Goal: Information Seeking & Learning: Learn about a topic

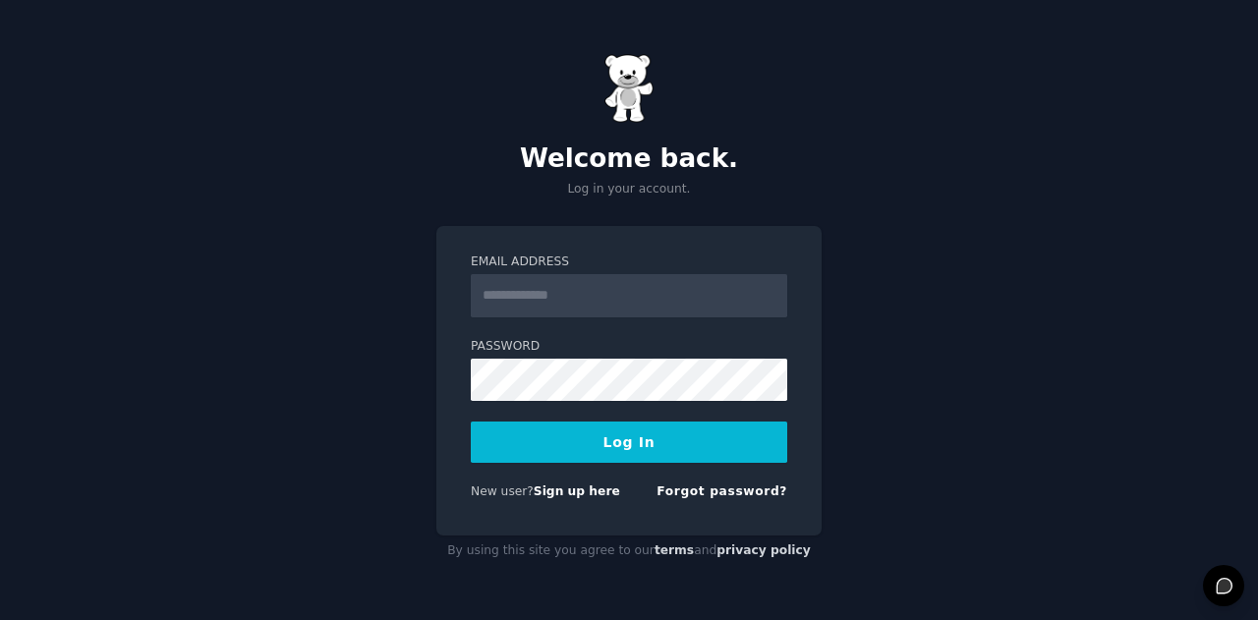
drag, startPoint x: 0, startPoint y: 0, endPoint x: 630, endPoint y: 297, distance: 696.4
click at [630, 297] on input "Email Address" at bounding box center [629, 295] width 316 height 43
type input "**********"
click at [712, 449] on button "Log In" at bounding box center [629, 442] width 316 height 41
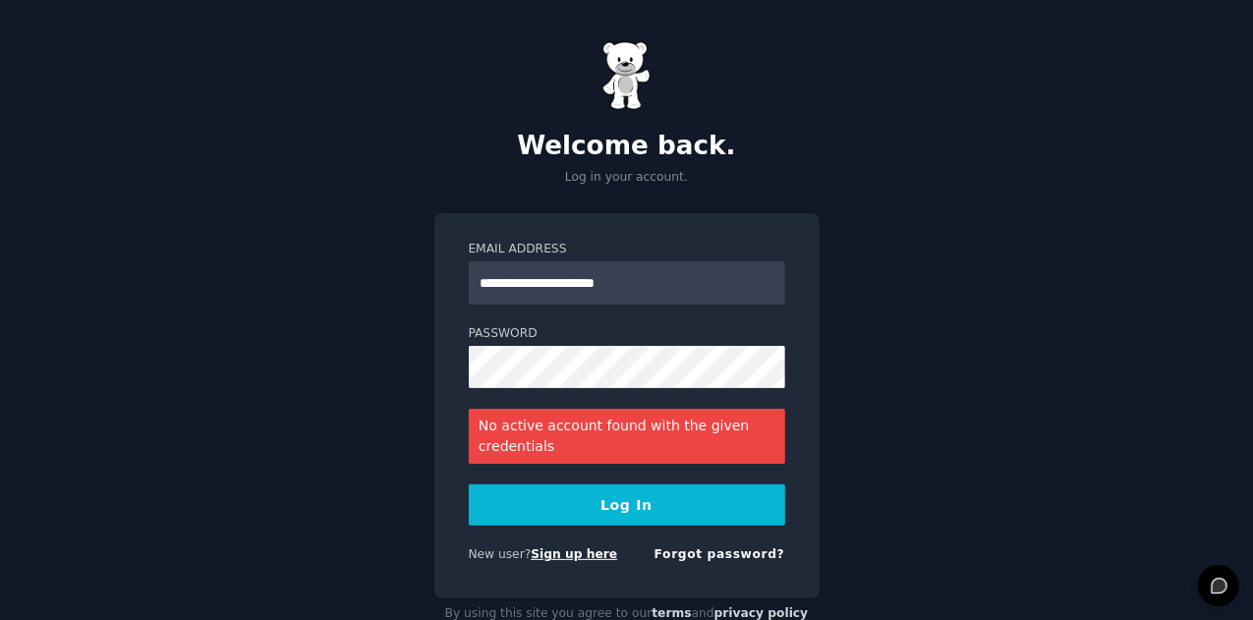
click at [585, 553] on link "Sign up here" at bounding box center [574, 554] width 86 height 14
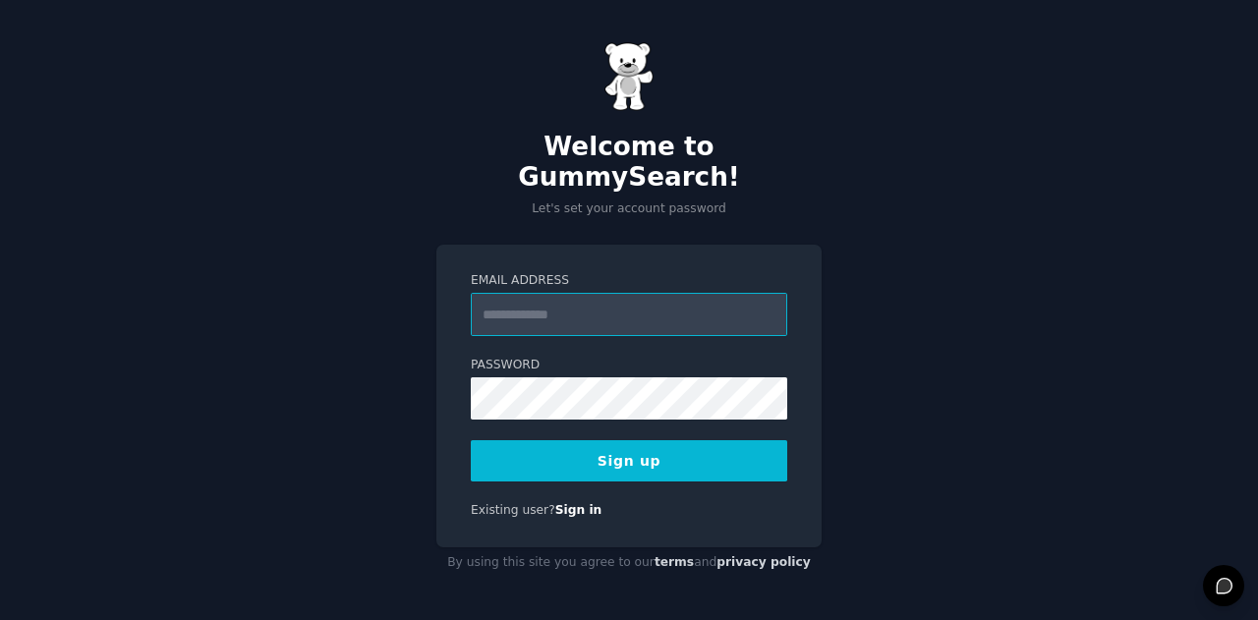
click at [703, 298] on input "Email Address" at bounding box center [629, 314] width 316 height 43
type input "**********"
click at [808, 321] on div "**********" at bounding box center [628, 396] width 385 height 303
click at [746, 440] on button "Sign up" at bounding box center [629, 460] width 316 height 41
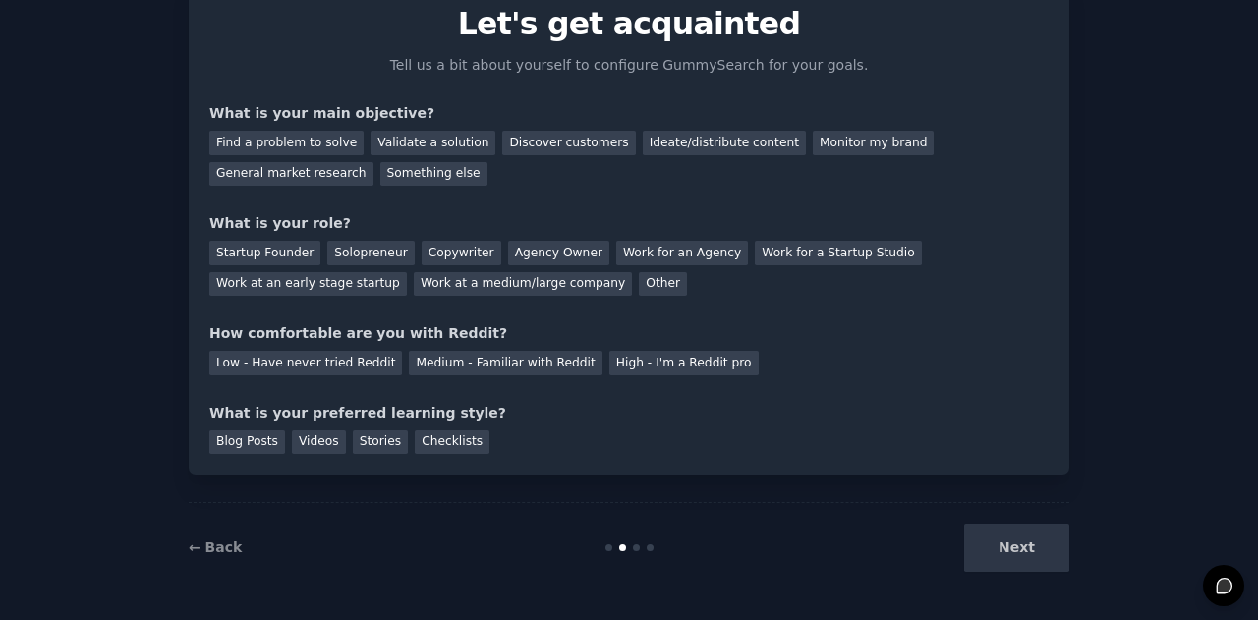
scroll to position [83, 0]
click at [318, 143] on div "Find a problem to solve" at bounding box center [286, 144] width 154 height 25
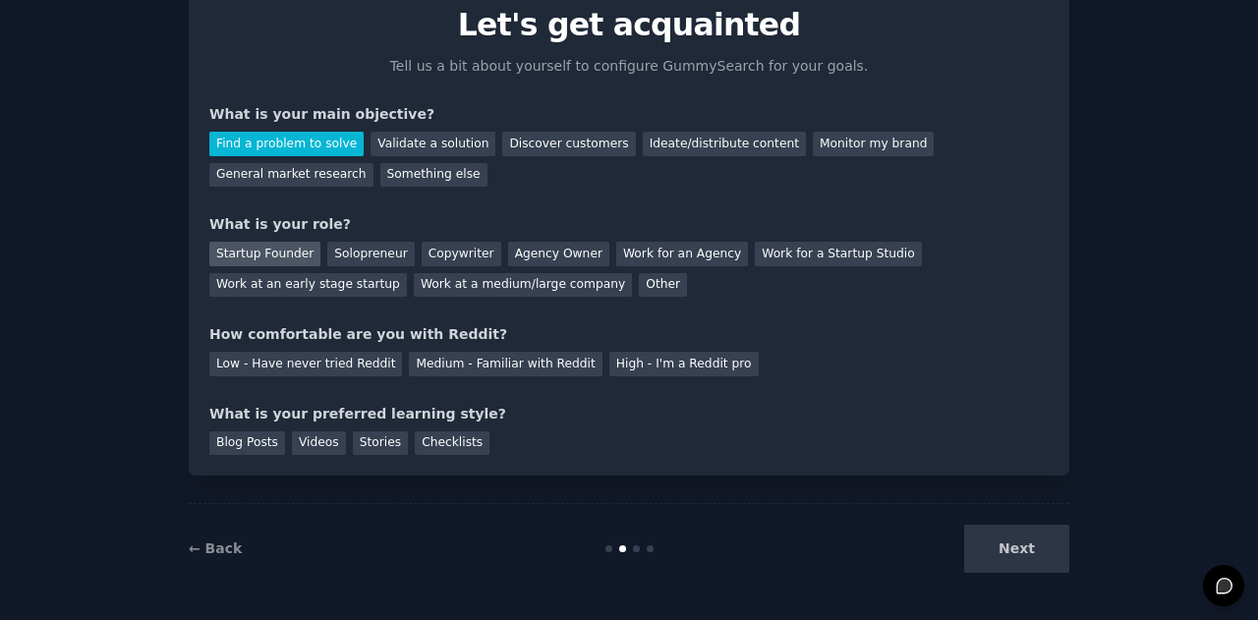
click at [285, 251] on div "Startup Founder" at bounding box center [264, 254] width 111 height 25
click at [428, 363] on div "Medium - Familiar with Reddit" at bounding box center [505, 364] width 193 height 25
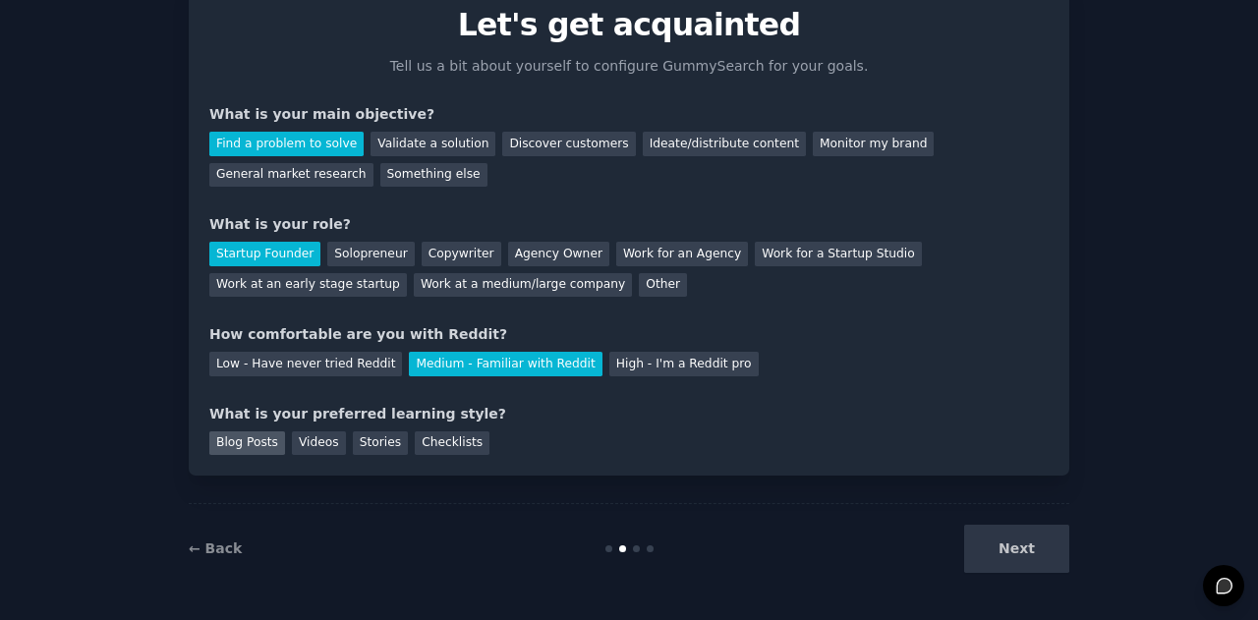
click at [271, 443] on div "Blog Posts" at bounding box center [247, 443] width 76 height 25
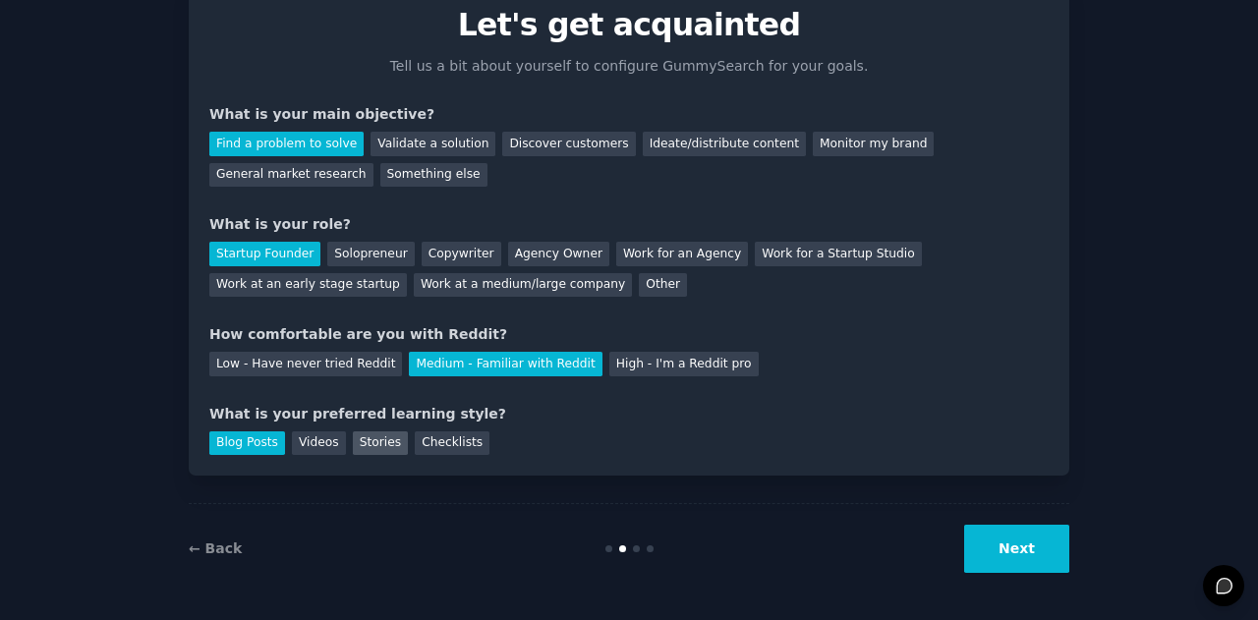
click at [355, 447] on div "Stories" at bounding box center [380, 443] width 55 height 25
click at [262, 442] on div "Blog Posts" at bounding box center [247, 443] width 76 height 25
click at [1047, 540] on button "Next" at bounding box center [1016, 549] width 105 height 48
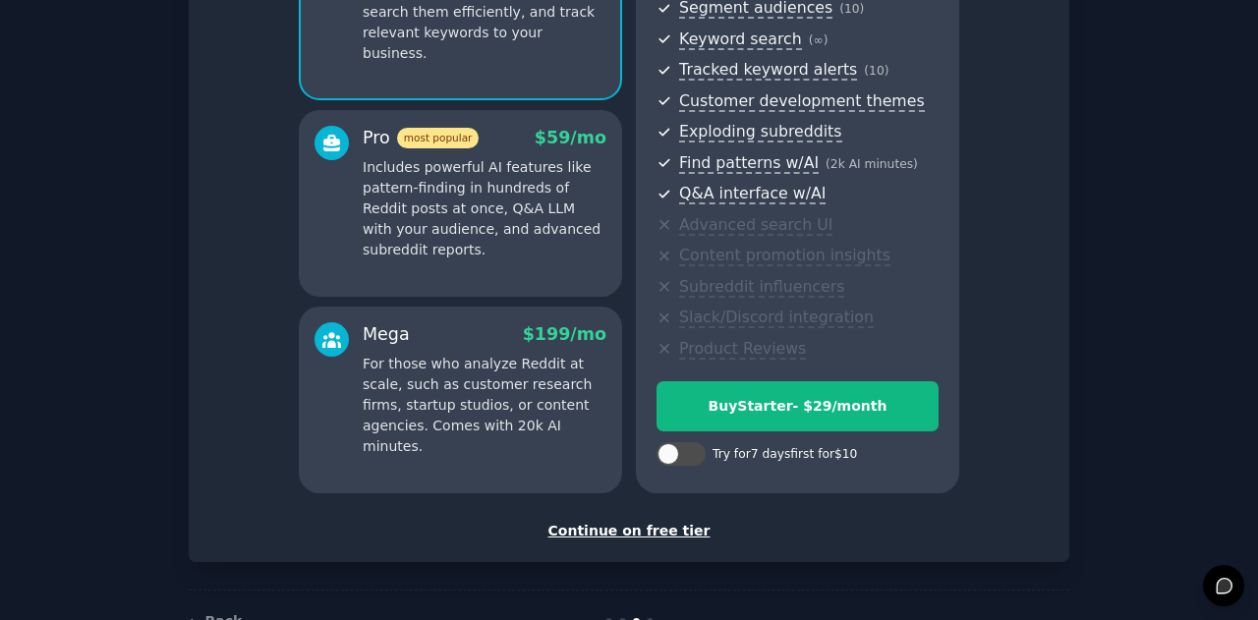
scroll to position [295, 0]
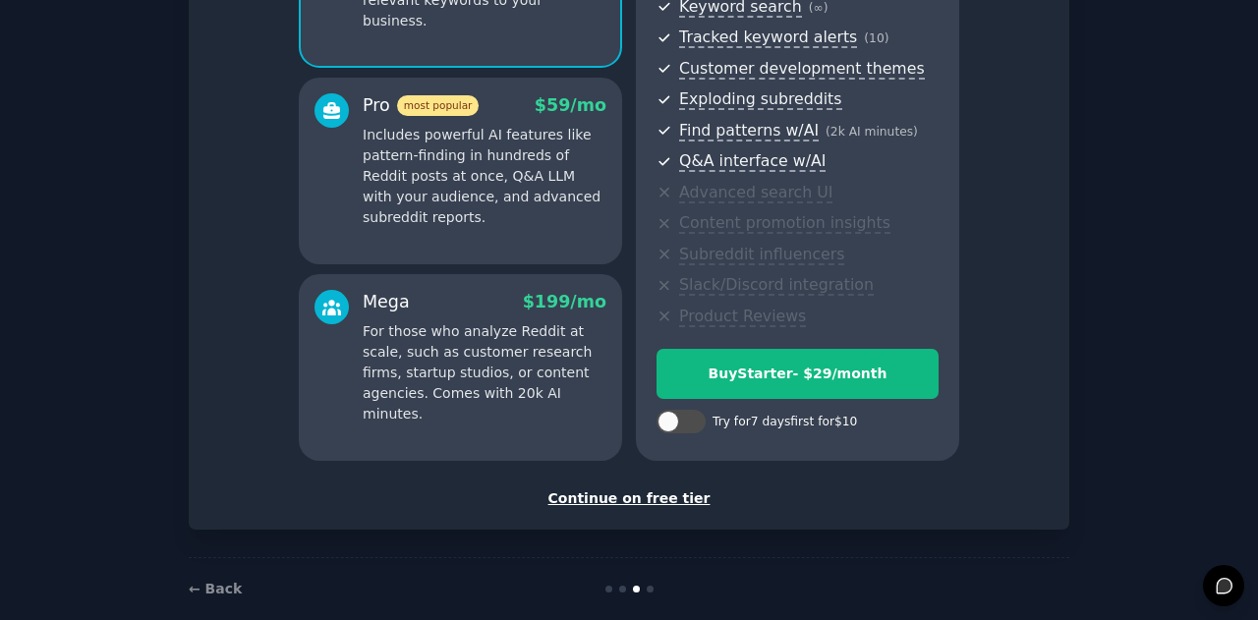
click at [673, 498] on div "Continue on free tier" at bounding box center [628, 498] width 839 height 21
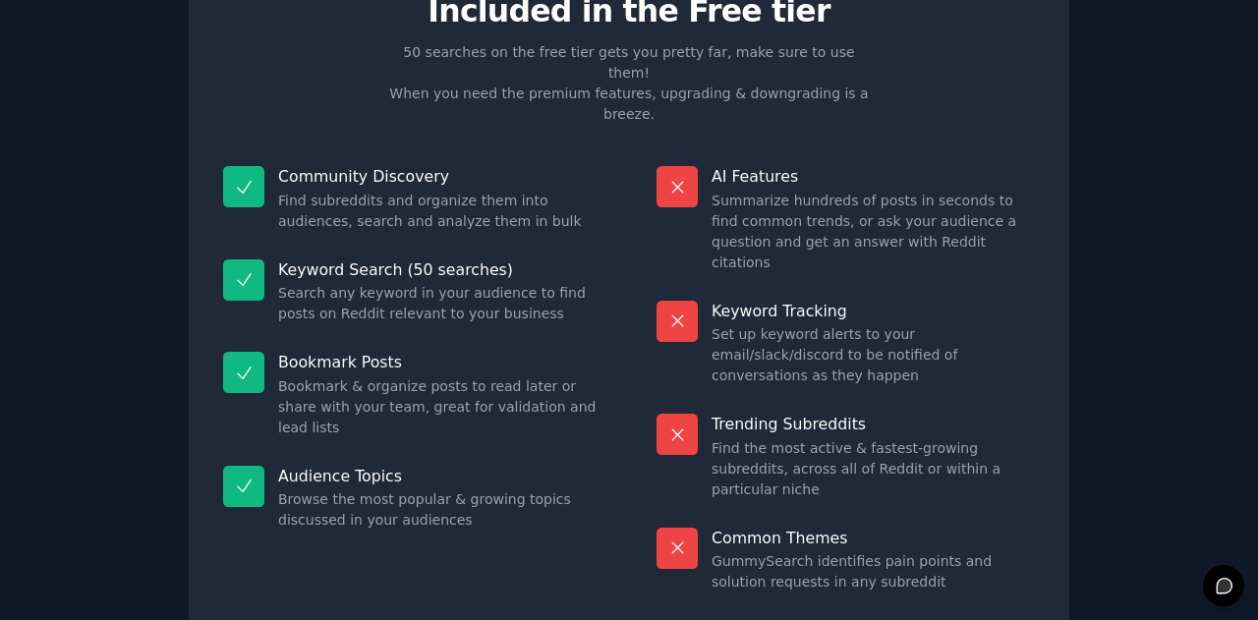
scroll to position [98, 0]
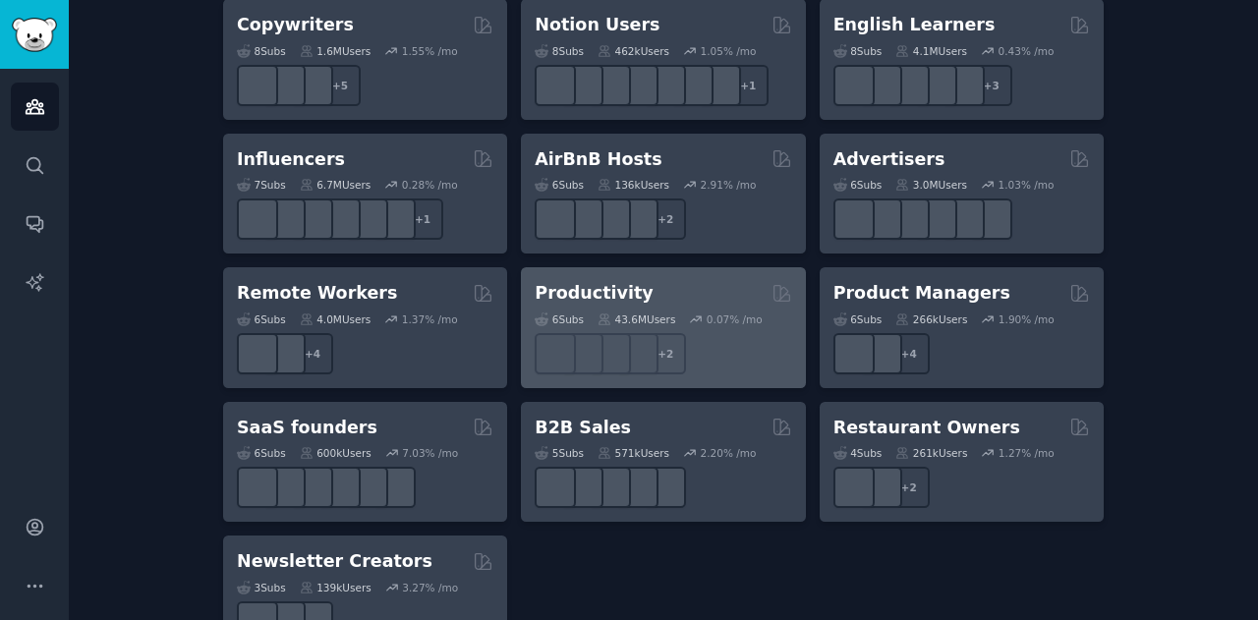
scroll to position [1645, 0]
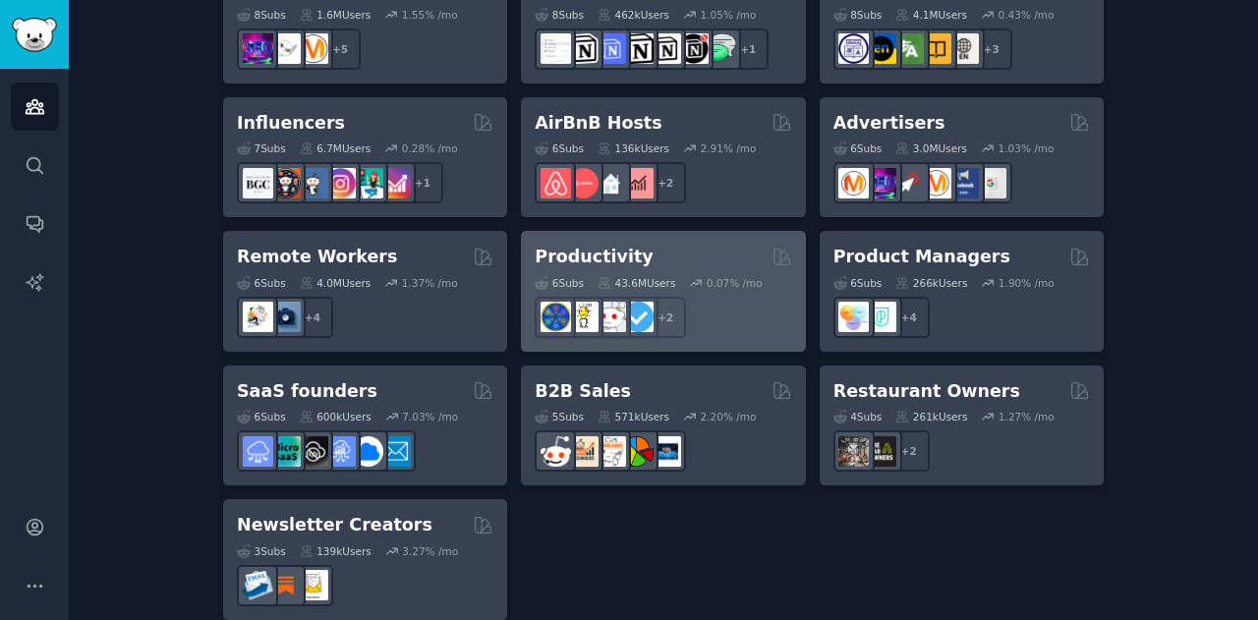
click at [735, 430] on div at bounding box center [663, 450] width 257 height 41
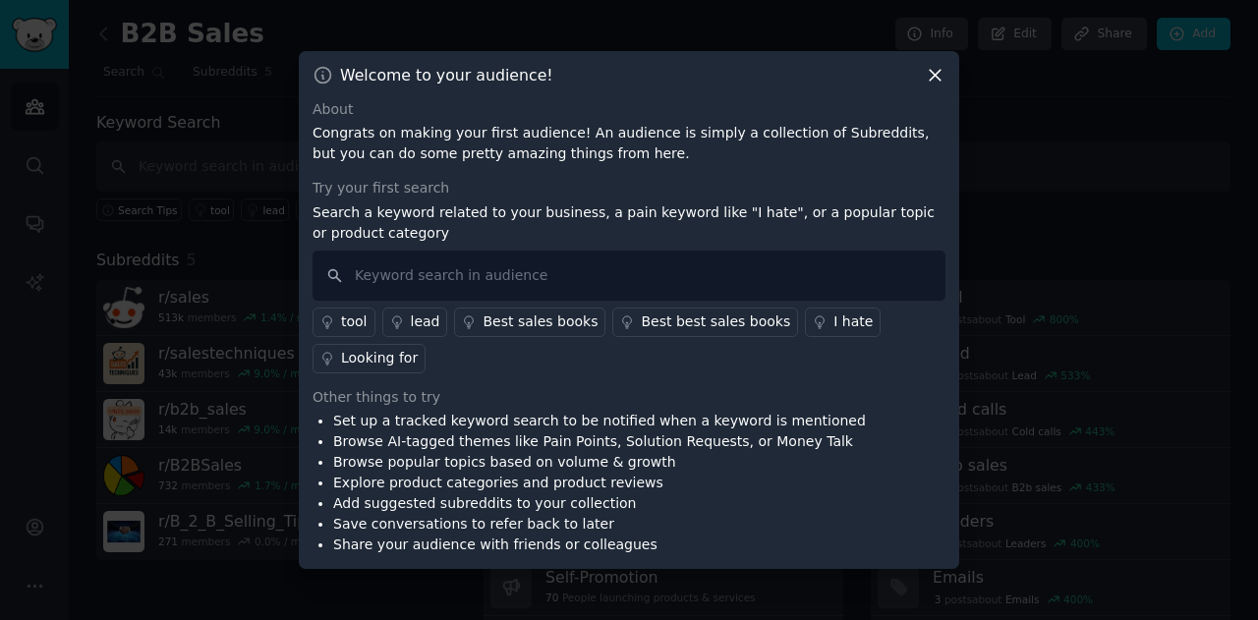
click at [706, 214] on p "Search a keyword related to your business, a pain keyword like "I hate", or a p…" at bounding box center [629, 222] width 633 height 41
drag, startPoint x: 702, startPoint y: 216, endPoint x: 737, endPoint y: 219, distance: 35.5
click at [737, 219] on p "Search a keyword related to your business, a pain keyword like "I hate", or a p…" at bounding box center [629, 222] width 633 height 41
copy p "I hate"
click at [565, 284] on input "text" at bounding box center [629, 276] width 633 height 50
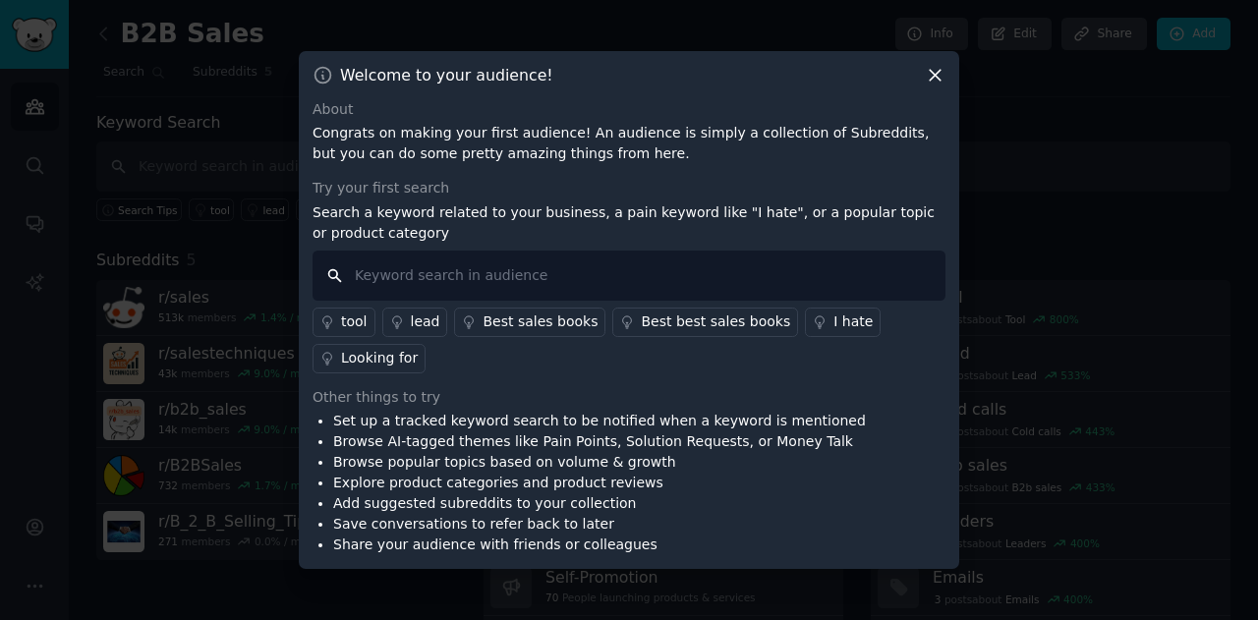
paste input "I hate"
type input "I hate"
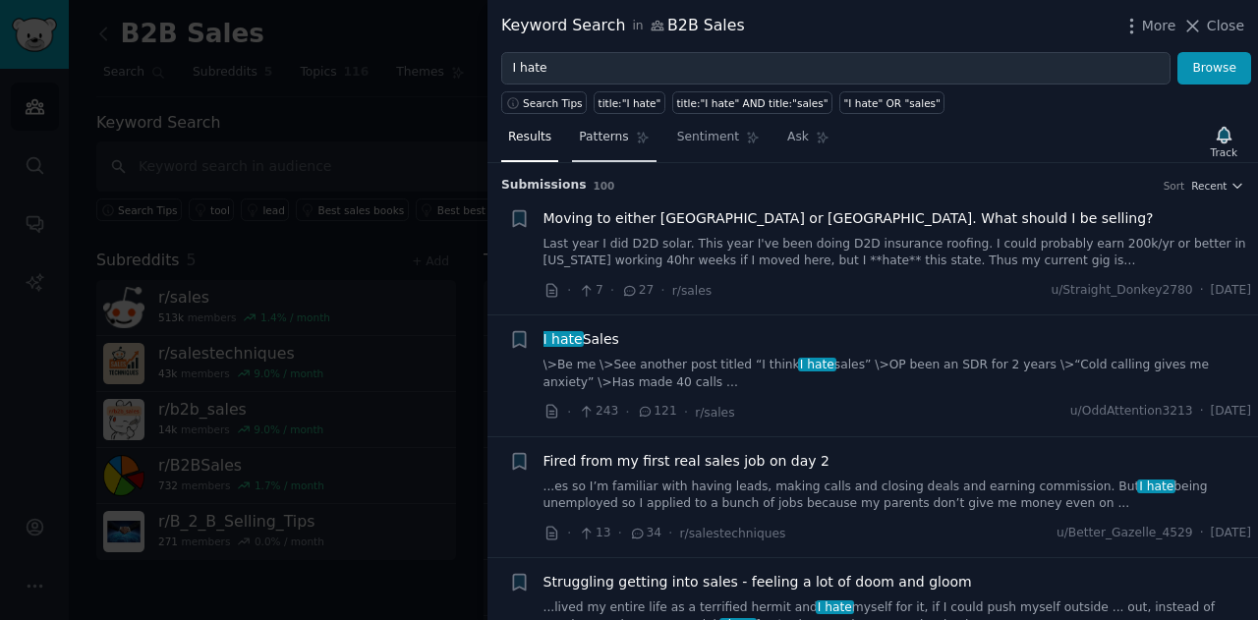
click at [636, 142] on icon at bounding box center [643, 138] width 14 height 14
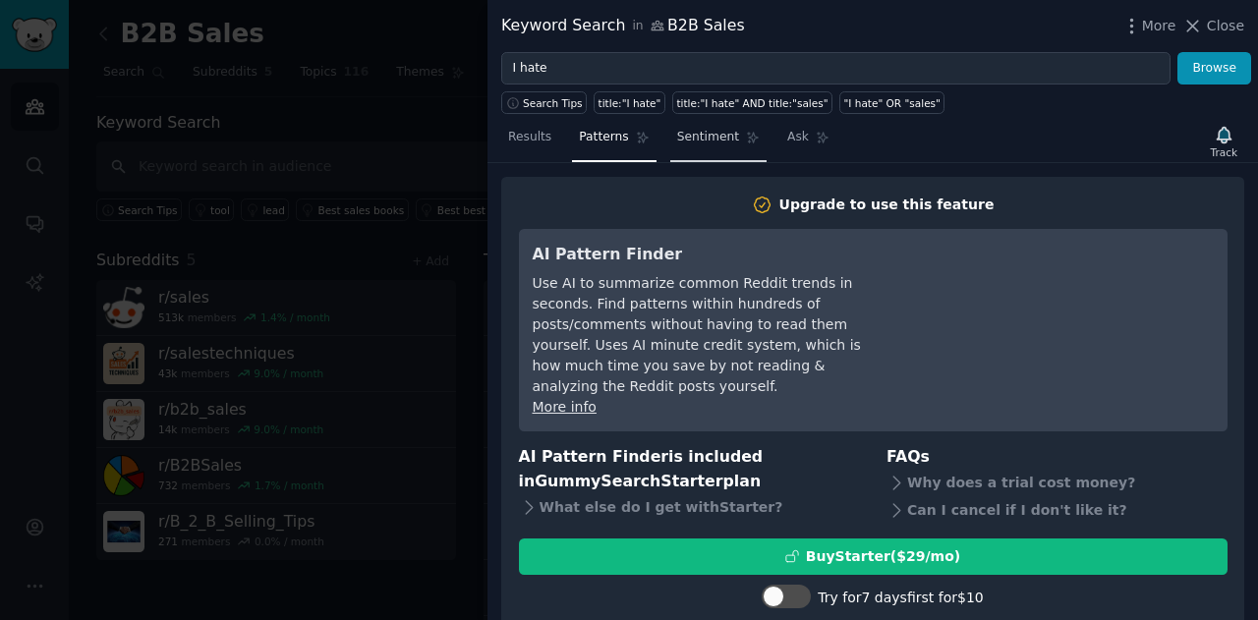
click at [705, 141] on span "Sentiment" at bounding box center [708, 138] width 62 height 18
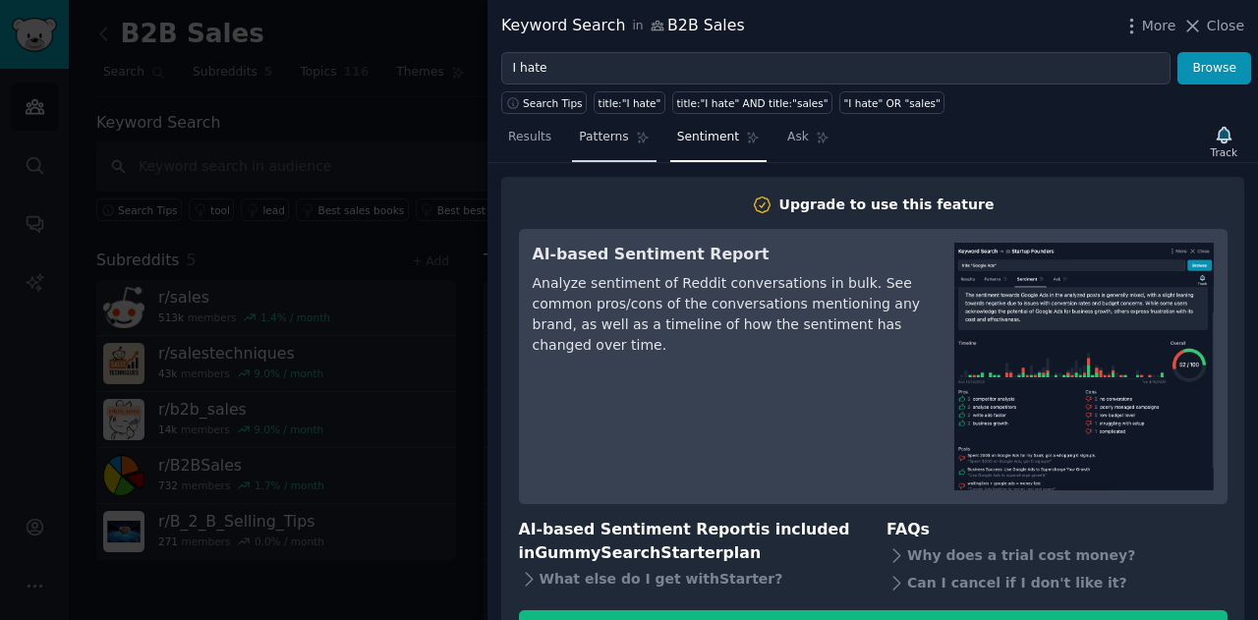
click at [615, 136] on span "Patterns" at bounding box center [603, 138] width 49 height 18
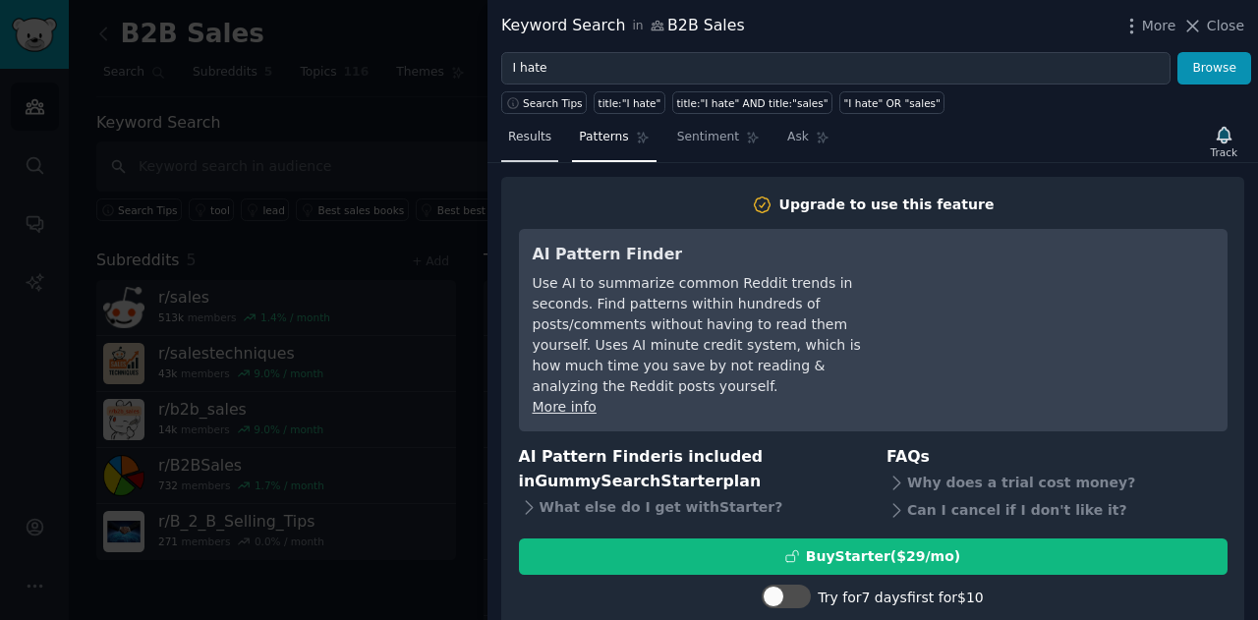
click at [544, 143] on span "Results" at bounding box center [529, 138] width 43 height 18
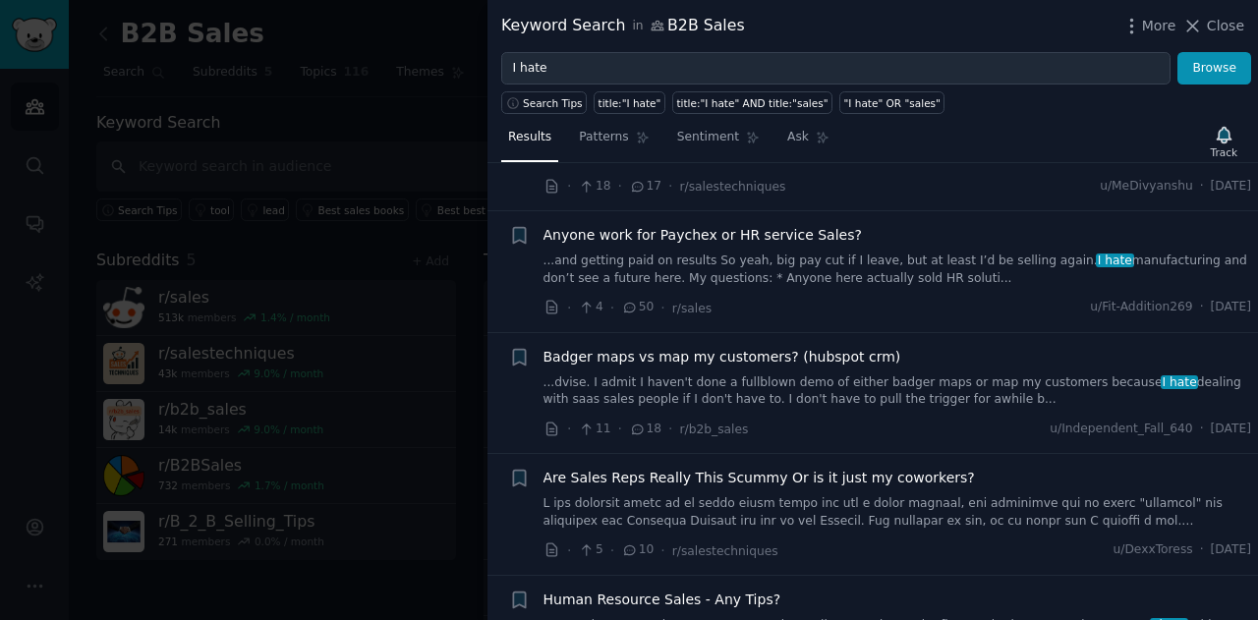
scroll to position [688, 0]
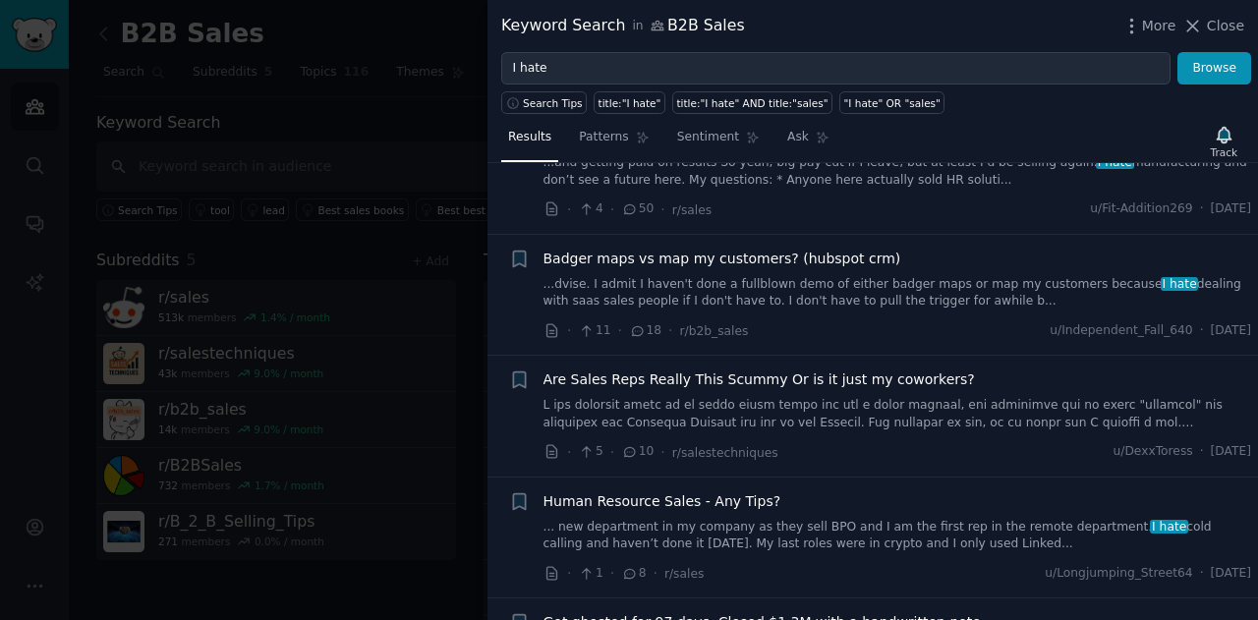
click at [470, 469] on div at bounding box center [629, 310] width 1258 height 620
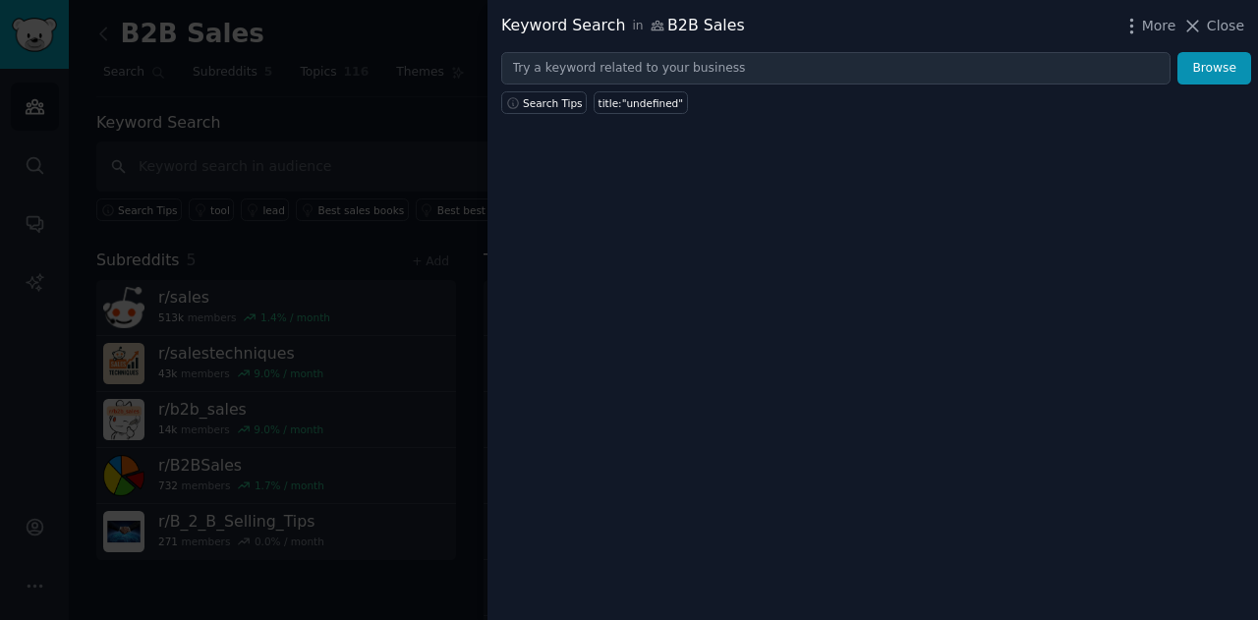
click at [444, 69] on div at bounding box center [629, 310] width 1258 height 620
click at [1149, 26] on span "More" at bounding box center [1159, 26] width 34 height 21
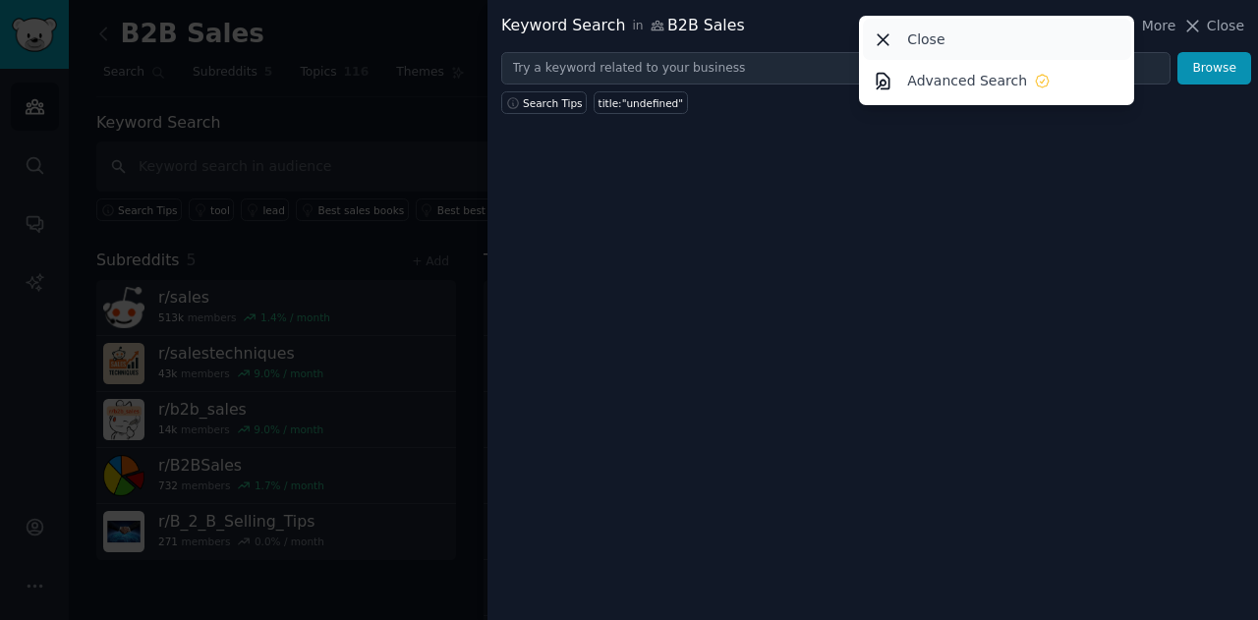
click at [1058, 41] on div "Close" at bounding box center [997, 39] width 268 height 41
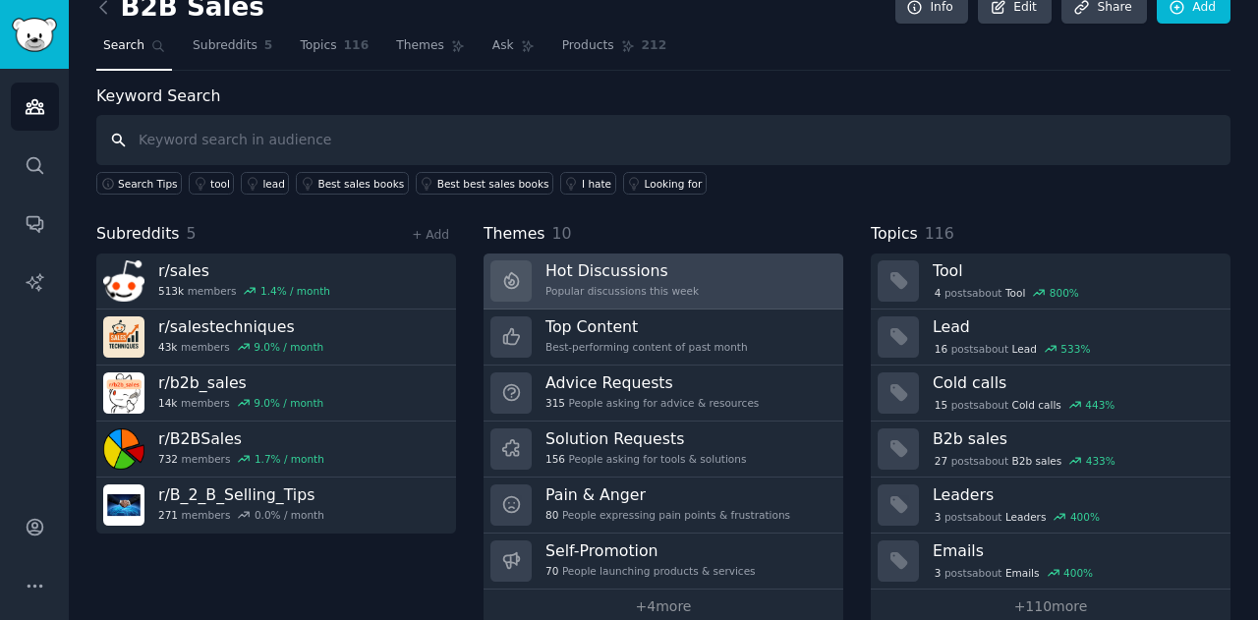
scroll to position [53, 0]
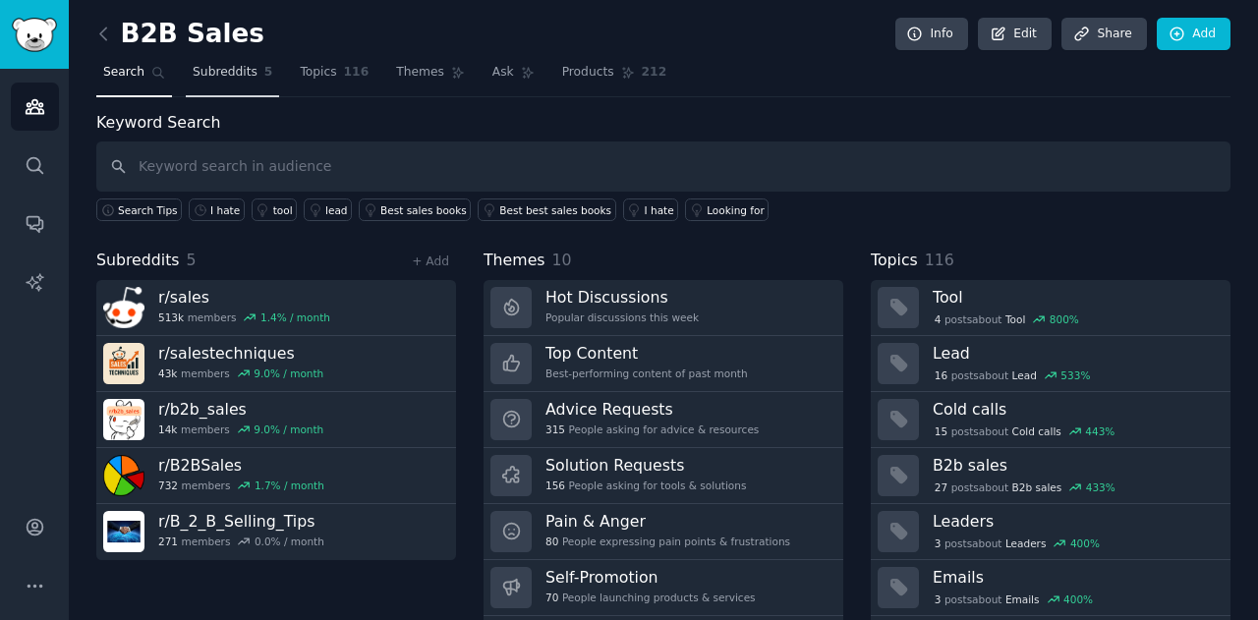
click at [197, 76] on span "Subreddits" at bounding box center [225, 73] width 65 height 18
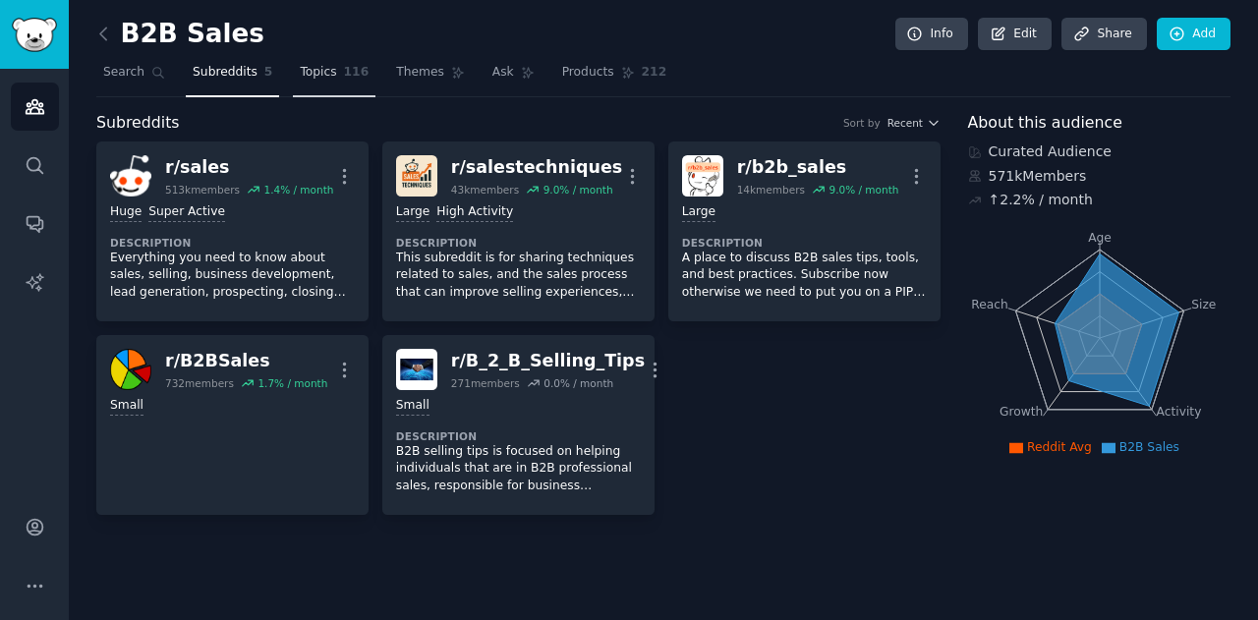
click at [344, 66] on span "116" at bounding box center [357, 73] width 26 height 18
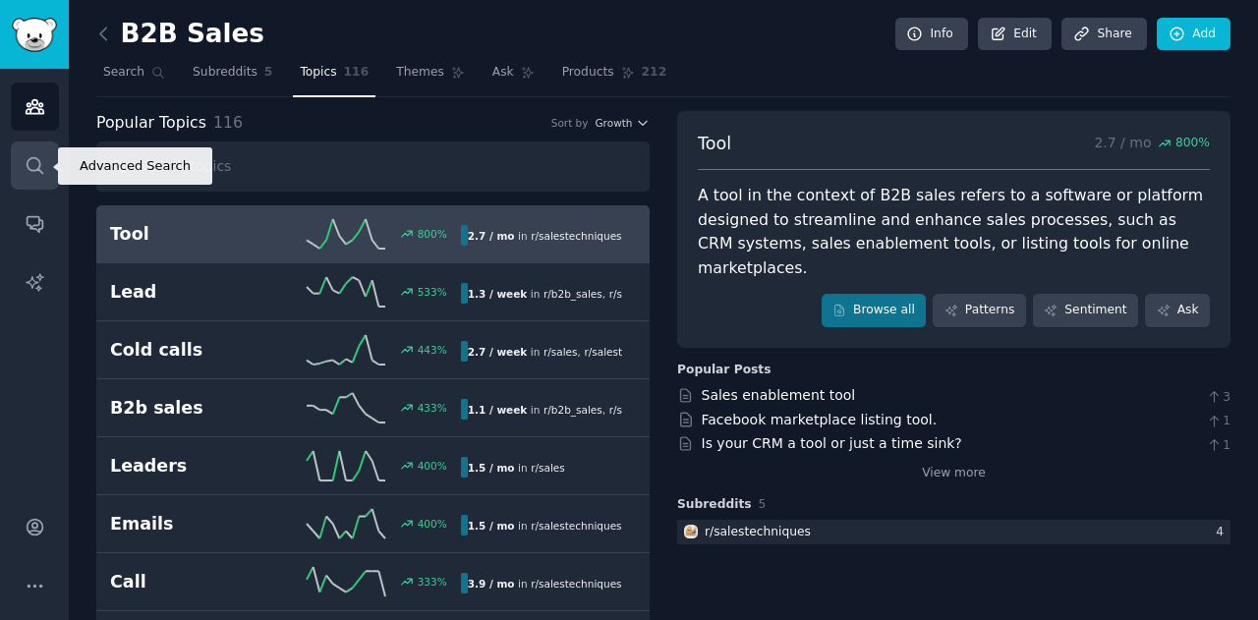
click at [41, 172] on icon "Sidebar" at bounding box center [35, 165] width 16 height 16
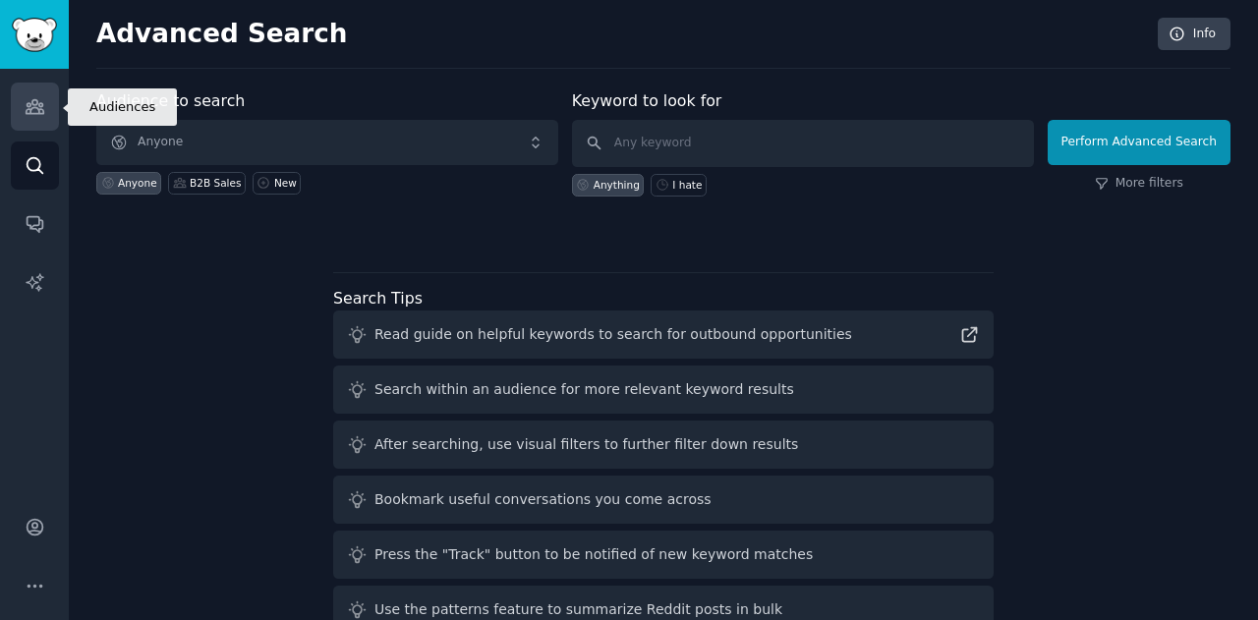
click at [48, 129] on link "Audiences" at bounding box center [35, 107] width 48 height 48
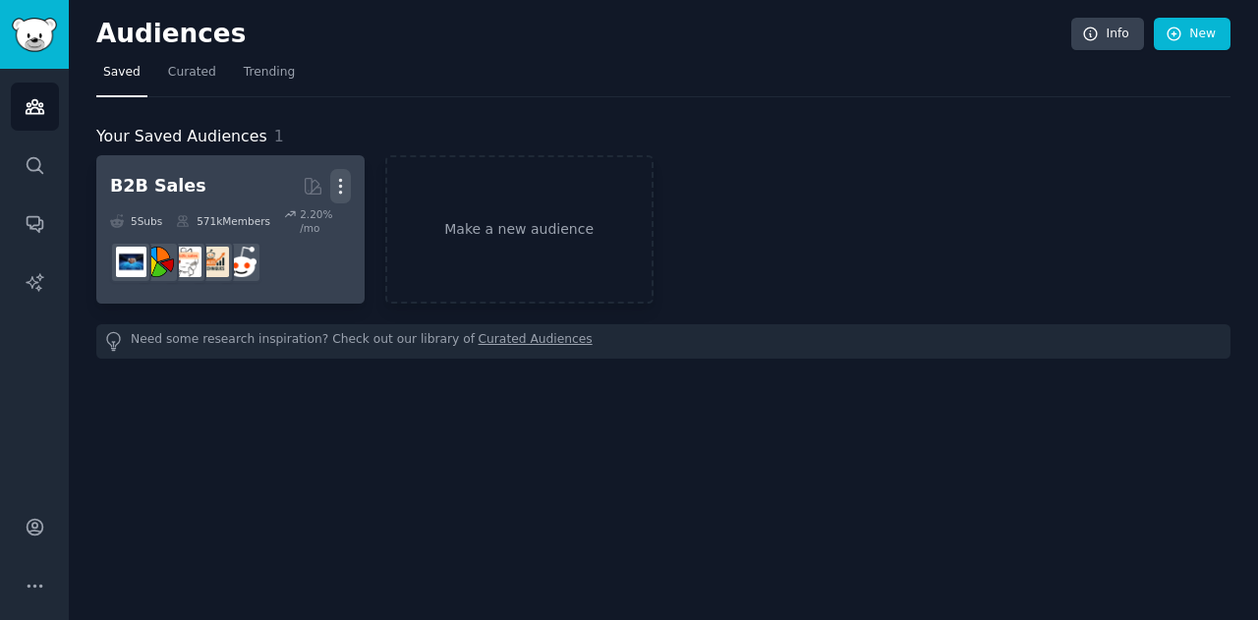
click at [340, 188] on icon "button" at bounding box center [340, 186] width 21 height 21
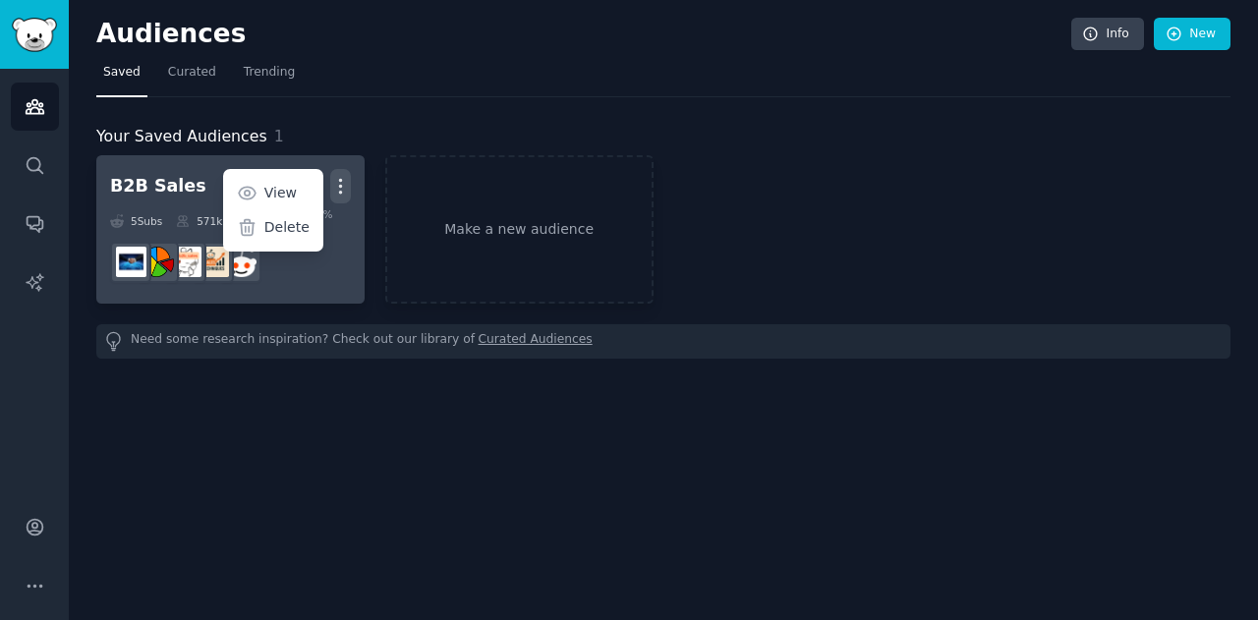
click at [339, 190] on icon "button" at bounding box center [340, 186] width 21 height 21
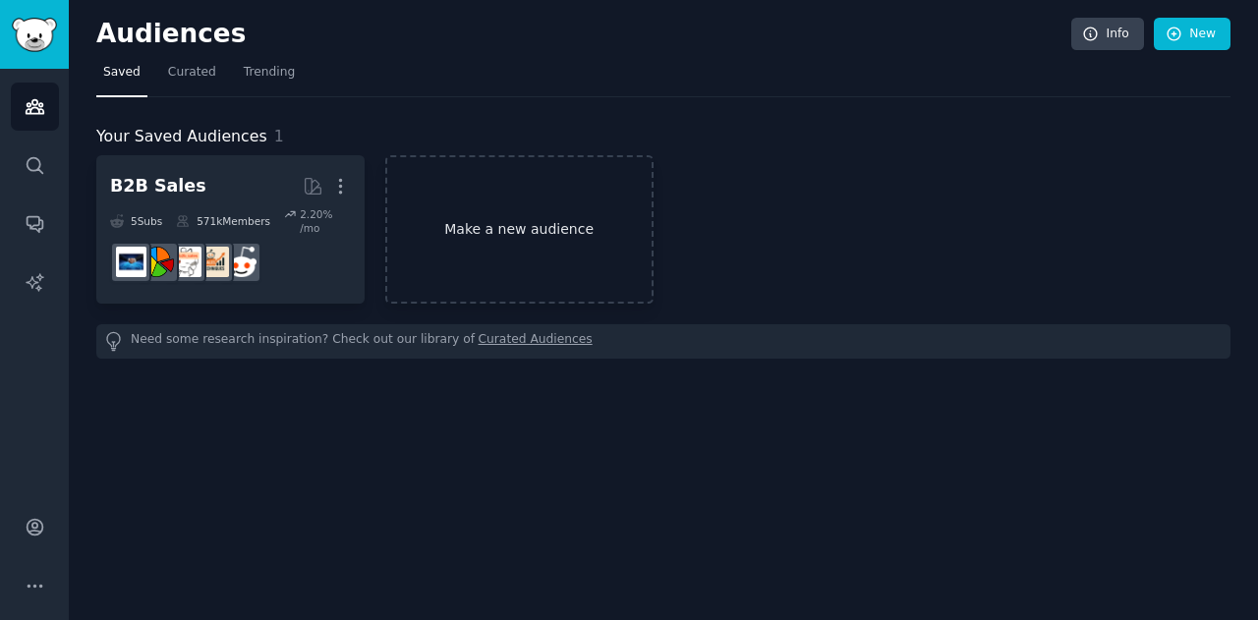
click at [567, 228] on link "Make a new audience" at bounding box center [519, 229] width 268 height 148
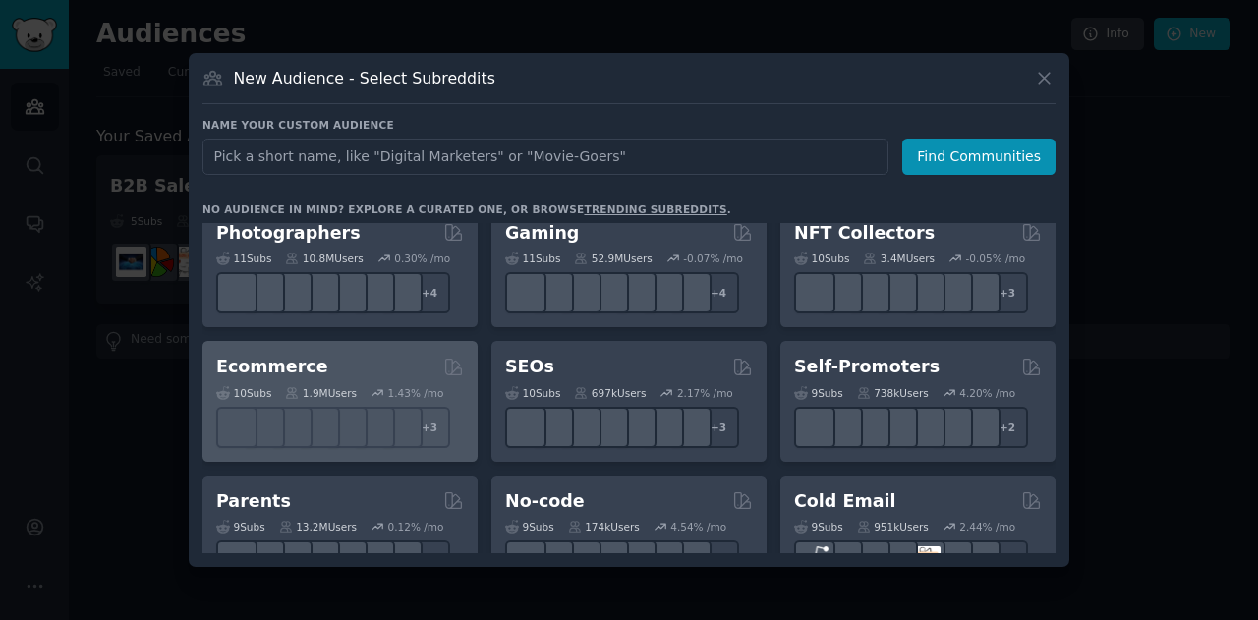
scroll to position [688, 0]
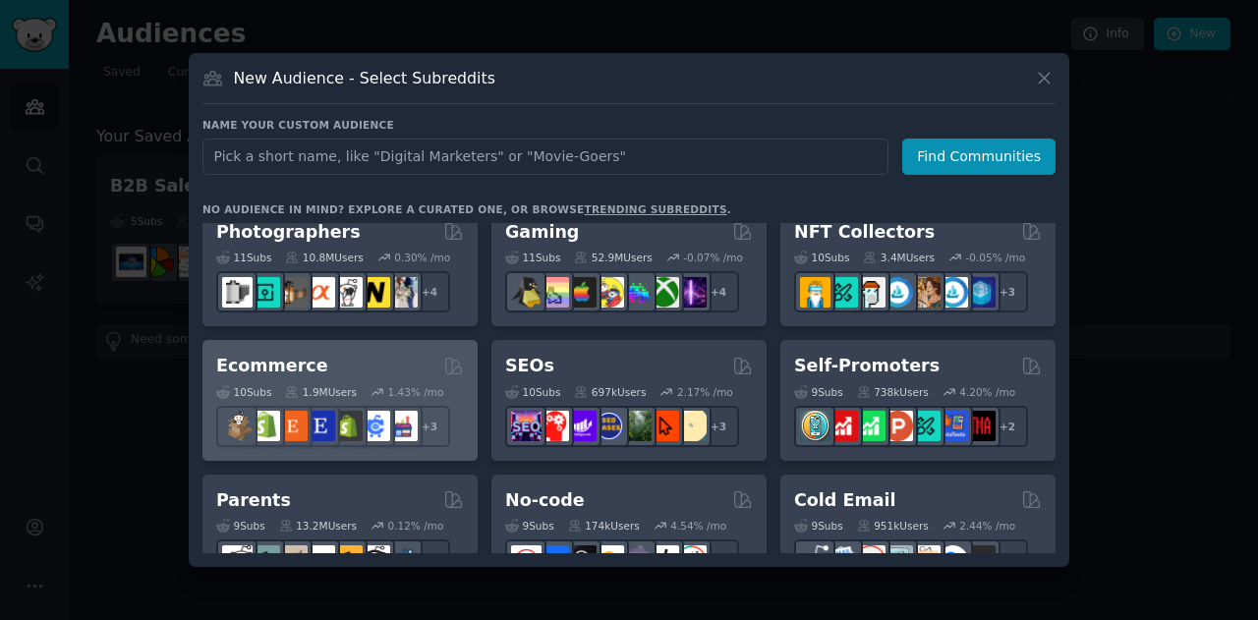
click at [388, 371] on div "Ecommerce" at bounding box center [340, 366] width 248 height 25
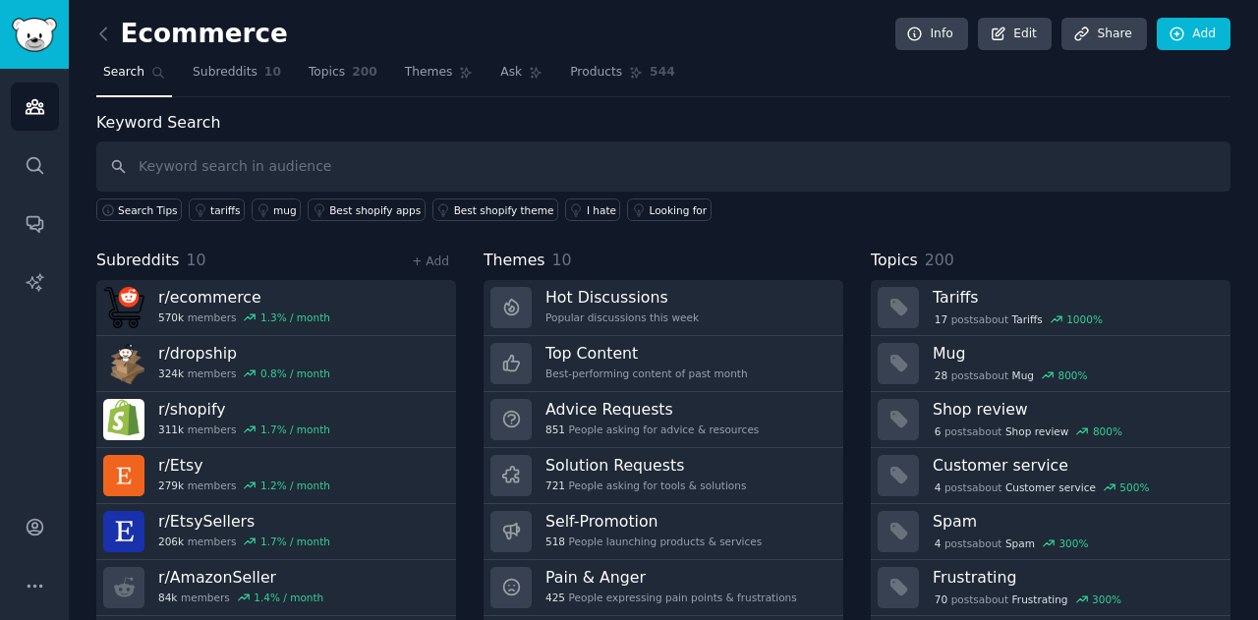
click at [301, 170] on input "text" at bounding box center [663, 167] width 1134 height 50
type input "frustrated"
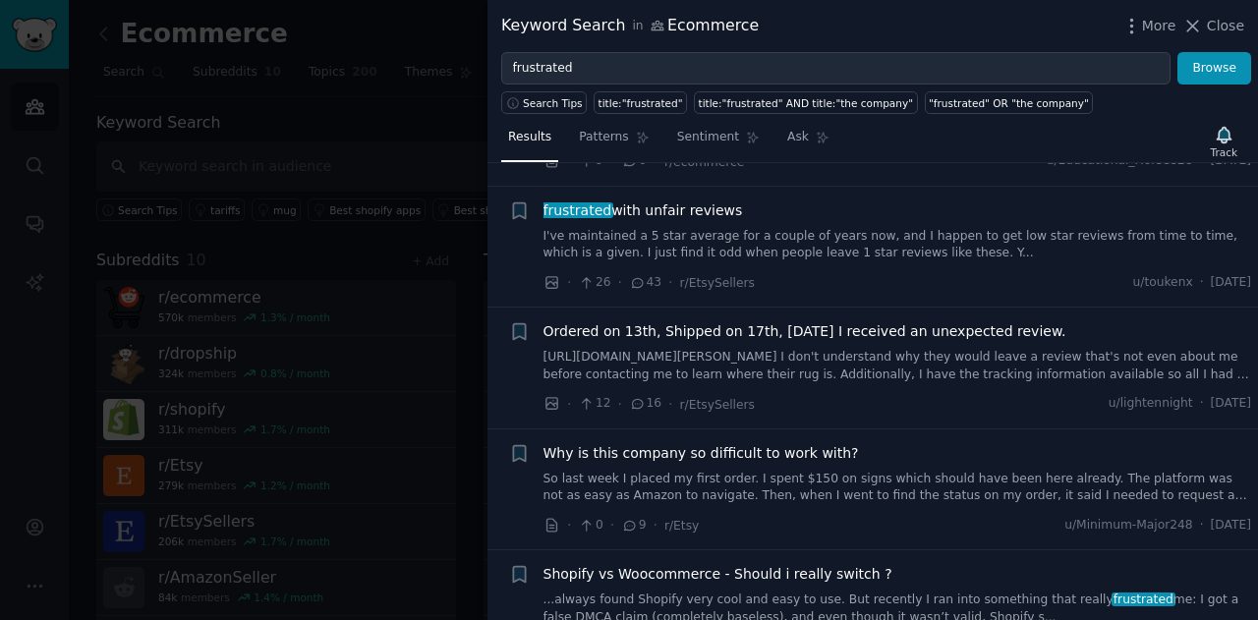
scroll to position [983, 0]
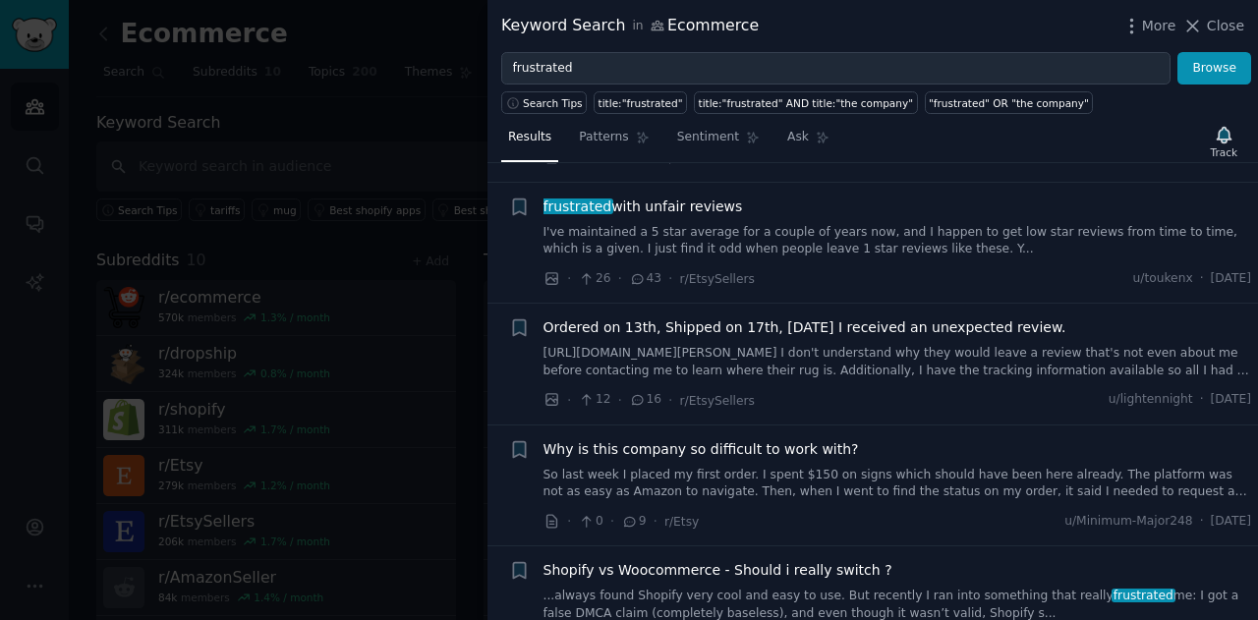
click at [937, 485] on link "So last week I placed my first order. I spent $150 on signs which should have b…" at bounding box center [898, 484] width 709 height 34
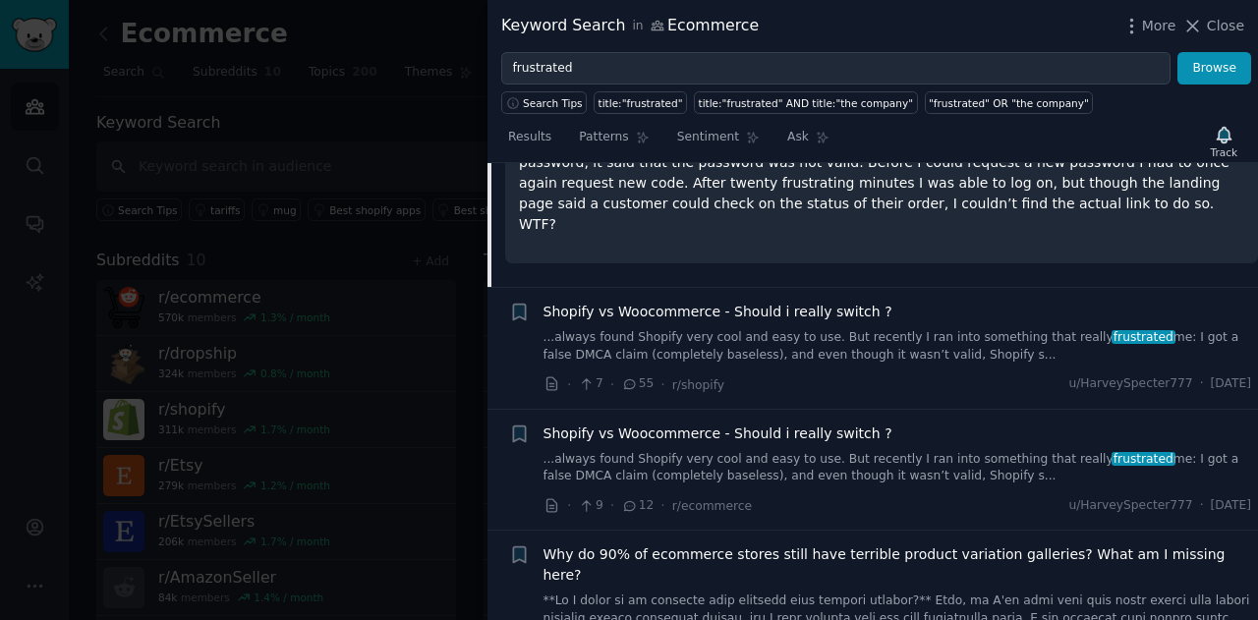
scroll to position [1634, 0]
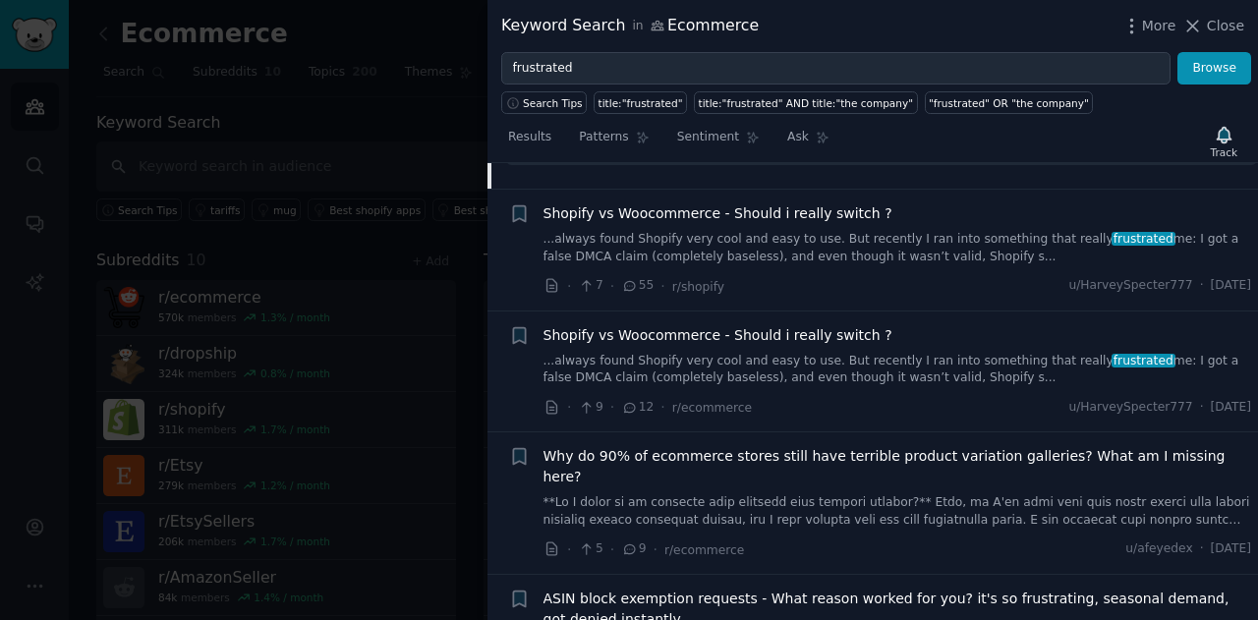
click at [460, 388] on div at bounding box center [629, 310] width 1258 height 620
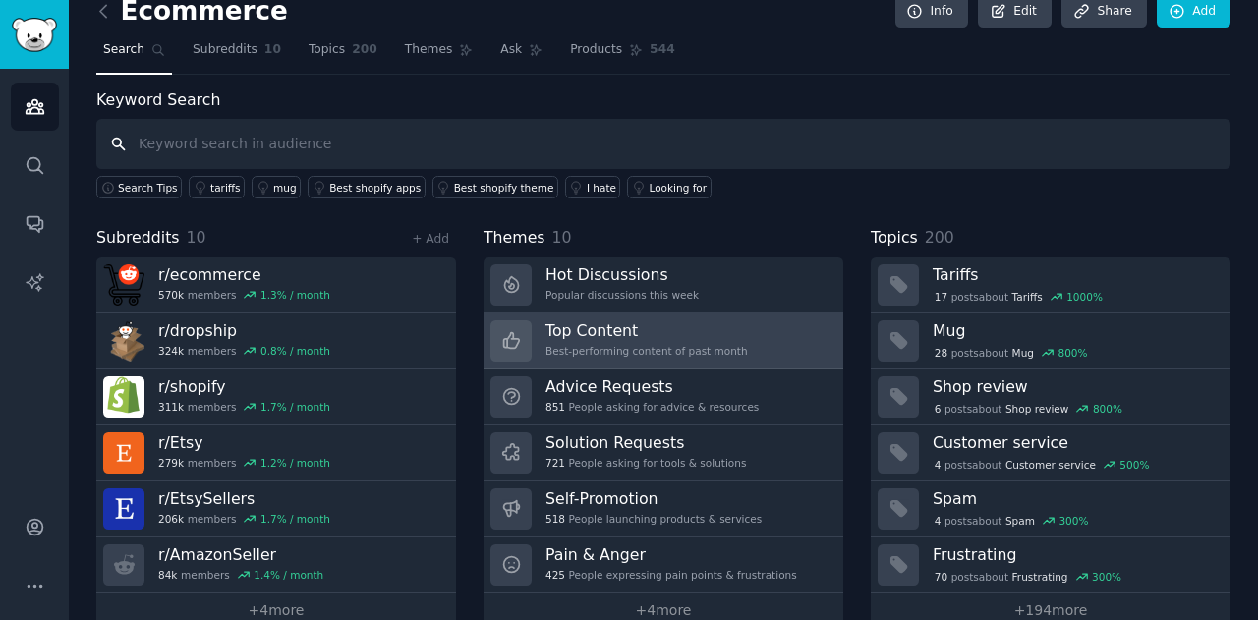
scroll to position [53, 0]
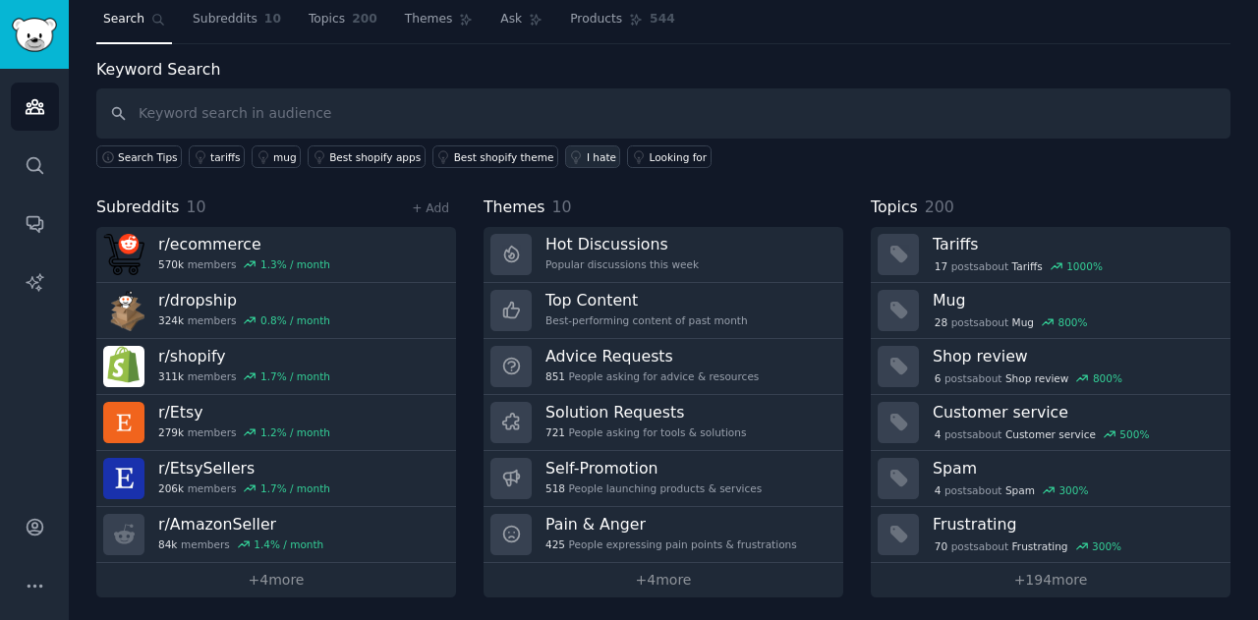
click at [587, 156] on div "I hate" at bounding box center [601, 157] width 29 height 14
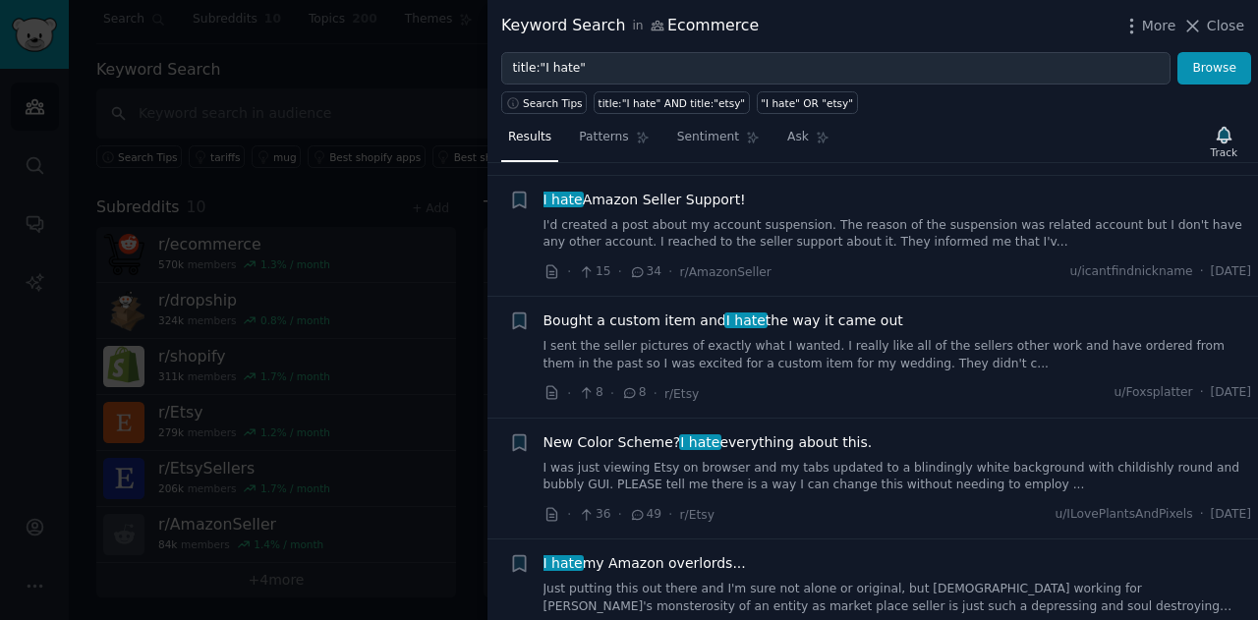
scroll to position [1376, 0]
